Goal: Task Accomplishment & Management: Complete application form

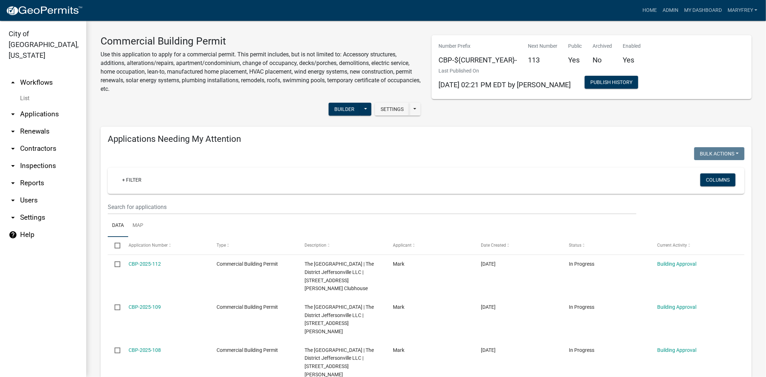
scroll to position [661, 0]
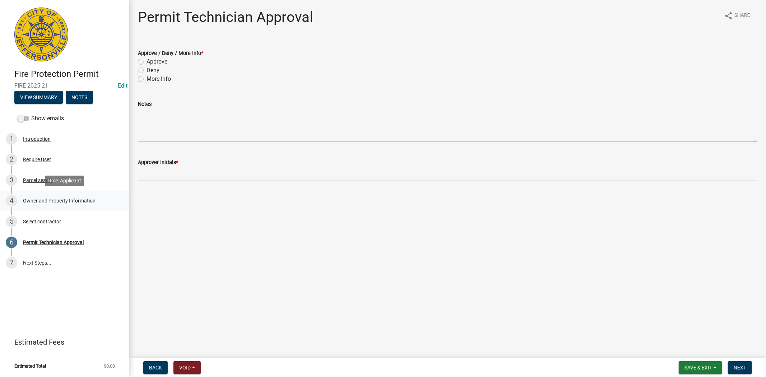
drag, startPoint x: 51, startPoint y: 200, endPoint x: 52, endPoint y: 193, distance: 7.3
click at [52, 197] on div "4 Owner and Property Information" at bounding box center [62, 200] width 112 height 11
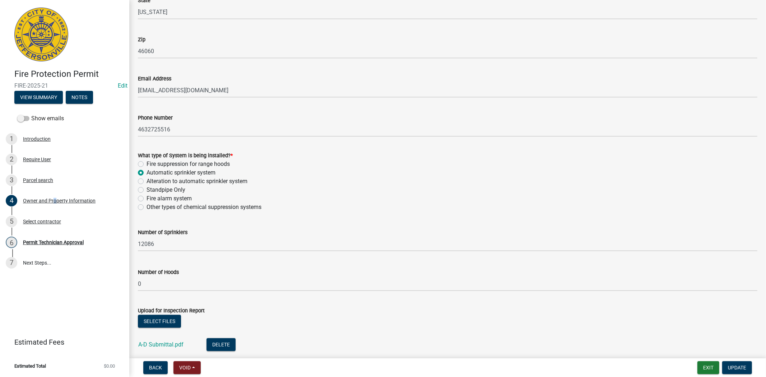
scroll to position [535, 0]
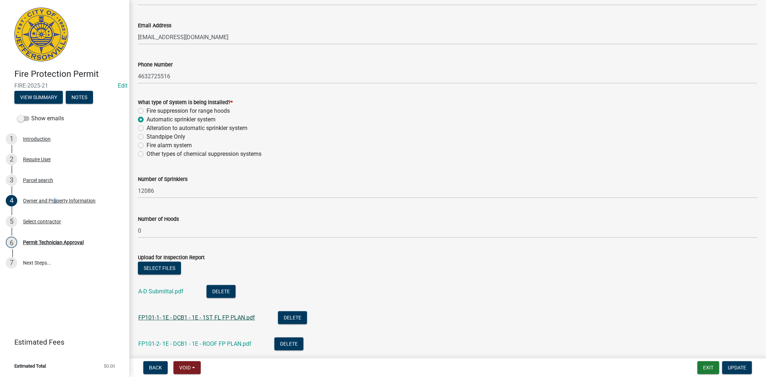
click at [207, 318] on link "FP101-1- 1E - DCB1 - 1E - 1ST FL FP PLAN.pdf" at bounding box center [196, 317] width 117 height 7
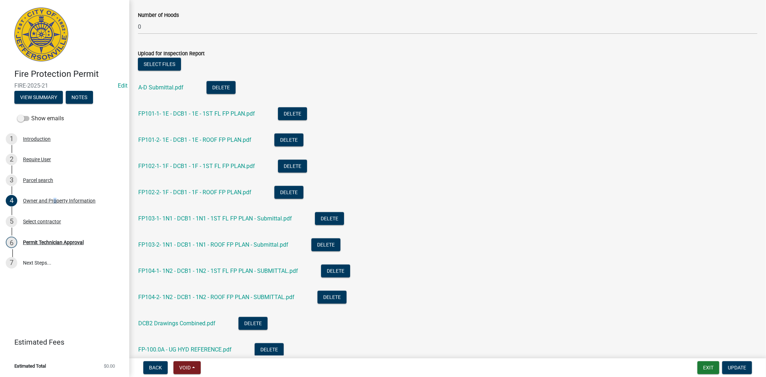
scroll to position [741, 0]
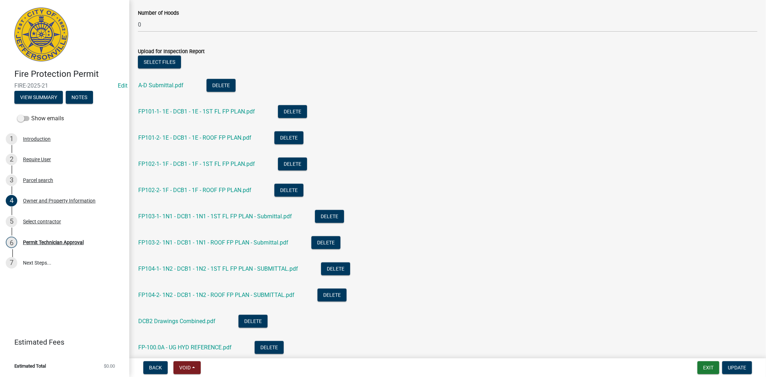
click at [182, 325] on div "DCB2 Drawings Combined.pdf" at bounding box center [182, 322] width 89 height 15
click at [182, 322] on link "DCB2 Drawings Combined.pdf" at bounding box center [176, 321] width 77 height 7
click at [57, 195] on div "4 Owner and Property Information" at bounding box center [62, 200] width 112 height 11
drag, startPoint x: 57, startPoint y: 199, endPoint x: 60, endPoint y: 196, distance: 4.1
click at [58, 199] on div "Owner and Property Information" at bounding box center [59, 200] width 73 height 5
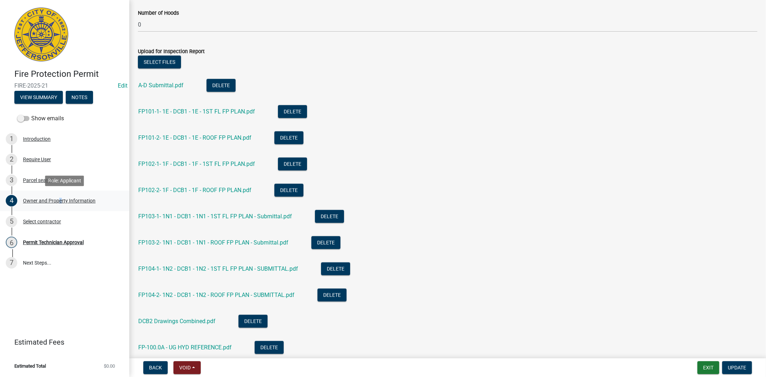
click at [58, 200] on div "Owner and Property Information" at bounding box center [59, 200] width 73 height 5
click at [33, 200] on div "Owner and Property Information" at bounding box center [59, 200] width 73 height 5
click at [37, 178] on div "Parcel search" at bounding box center [38, 180] width 30 height 5
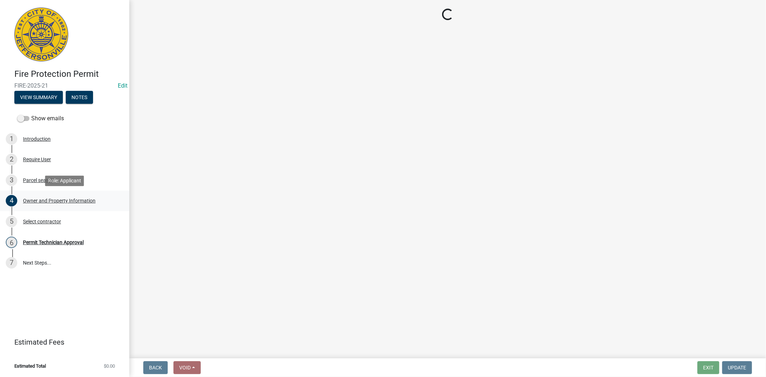
click at [27, 201] on div "Owner and Property Information" at bounding box center [59, 200] width 73 height 5
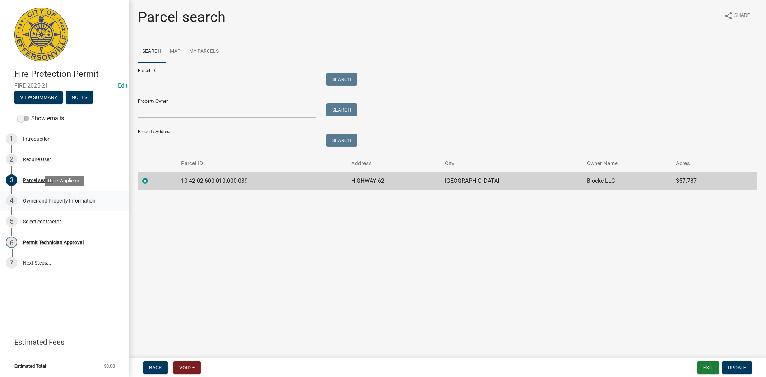
click at [38, 200] on div "Owner and Property Information" at bounding box center [59, 200] width 73 height 5
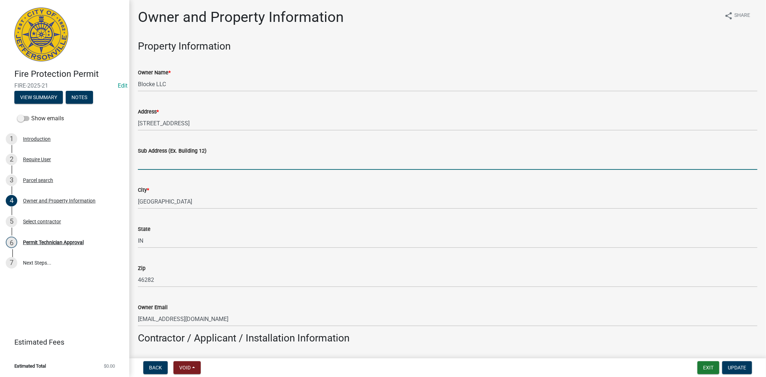
click at [156, 163] on input "Sub Address (Ex. Building 12)" at bounding box center [448, 162] width 620 height 15
type input "sprinklers for data center, dcb1, dcb2, ibos and admin"
click at [740, 369] on span "Update" at bounding box center [737, 368] width 18 height 6
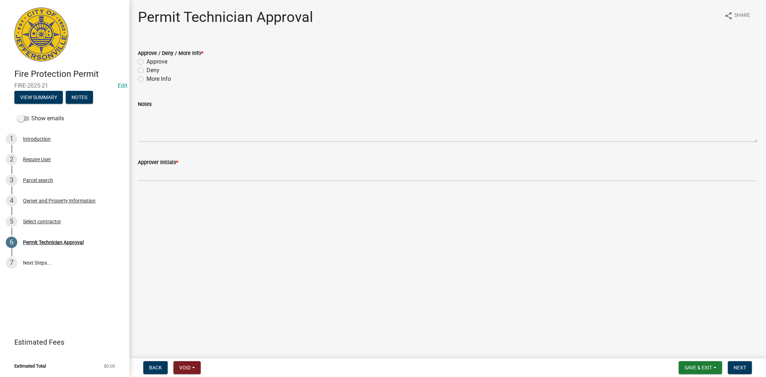
click at [147, 60] on label "Approve" at bounding box center [157, 61] width 21 height 9
click at [147, 60] on input "Approve" at bounding box center [149, 59] width 5 height 5
radio input "true"
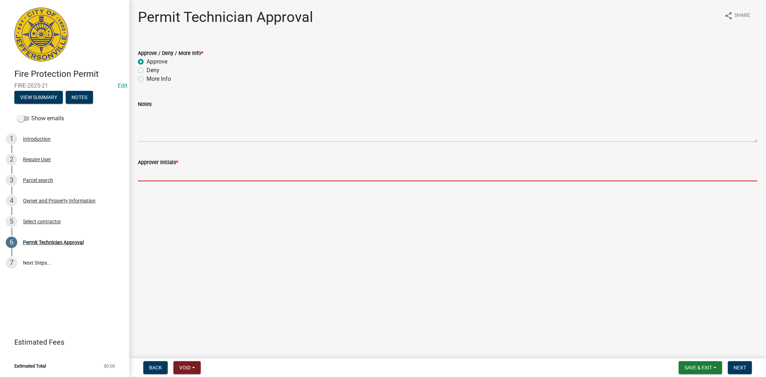
click at [154, 175] on input "Approver Initials *" at bounding box center [448, 174] width 620 height 15
click at [149, 178] on input "Approver Initials *" at bounding box center [448, 174] width 620 height 15
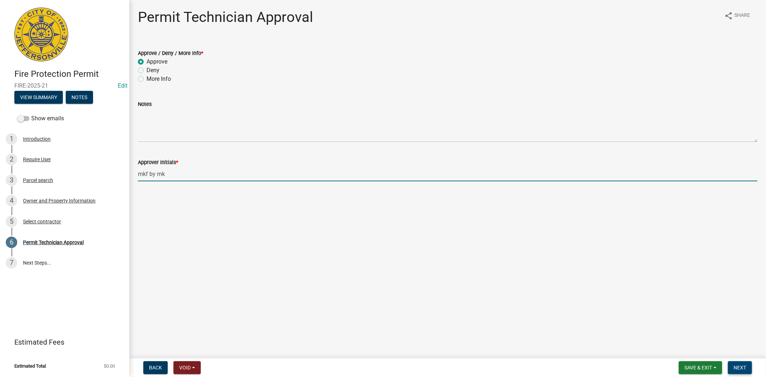
type input "mkf by mk"
click at [741, 368] on span "Next" at bounding box center [740, 368] width 13 height 6
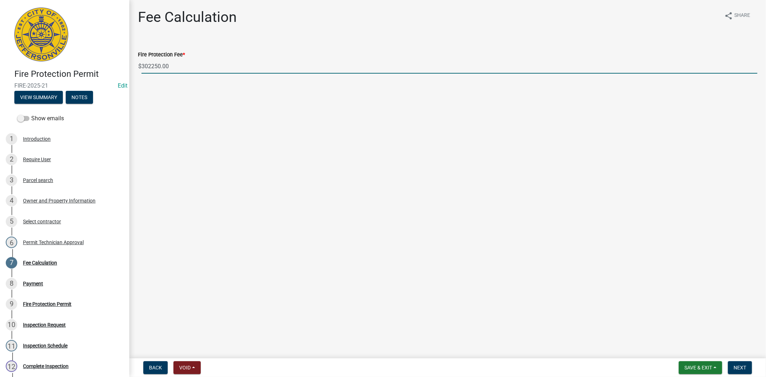
drag, startPoint x: 175, startPoint y: 66, endPoint x: 142, endPoint y: 67, distance: 33.4
click at [142, 67] on input "302250.00" at bounding box center [450, 66] width 616 height 15
type input "0.00"
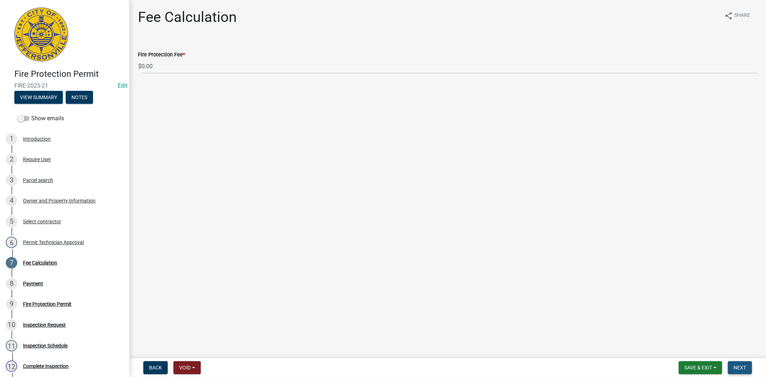
click at [745, 368] on span "Next" at bounding box center [740, 368] width 13 height 6
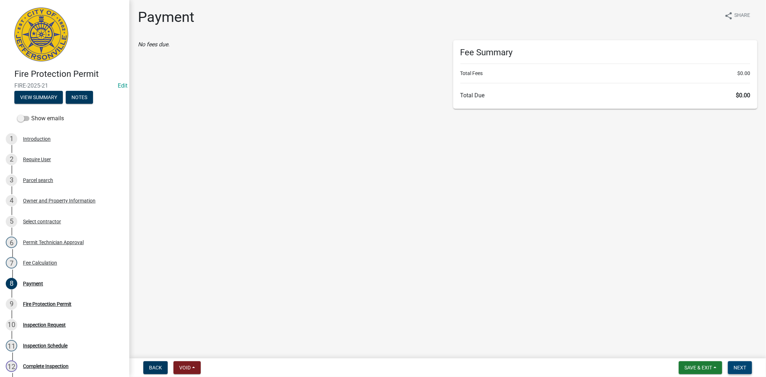
click at [745, 368] on span "Next" at bounding box center [740, 368] width 13 height 6
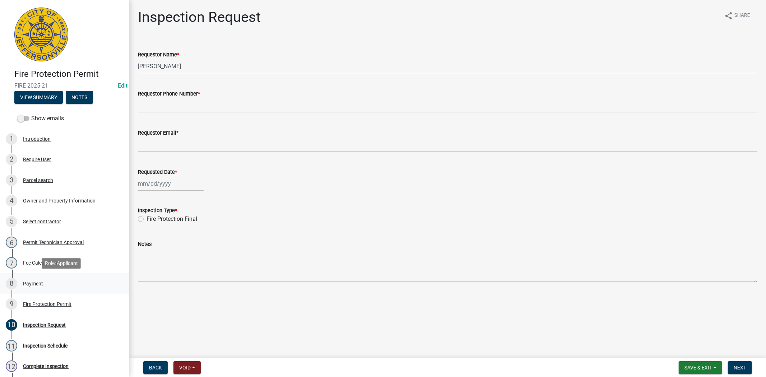
click at [32, 285] on div "Payment" at bounding box center [33, 283] width 20 height 5
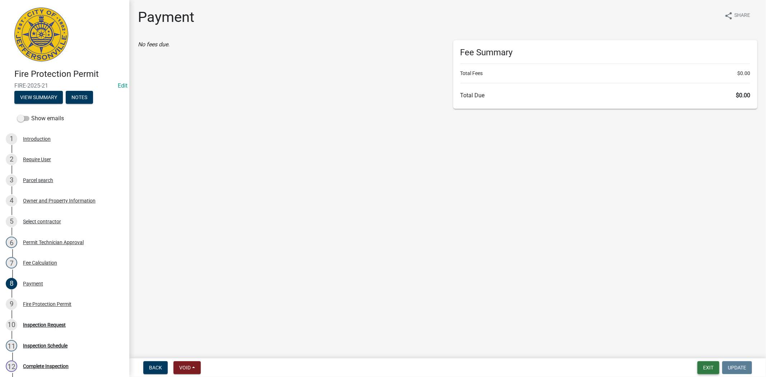
click at [709, 369] on button "Exit" at bounding box center [709, 367] width 22 height 13
